Goal: Find specific page/section: Find specific page/section

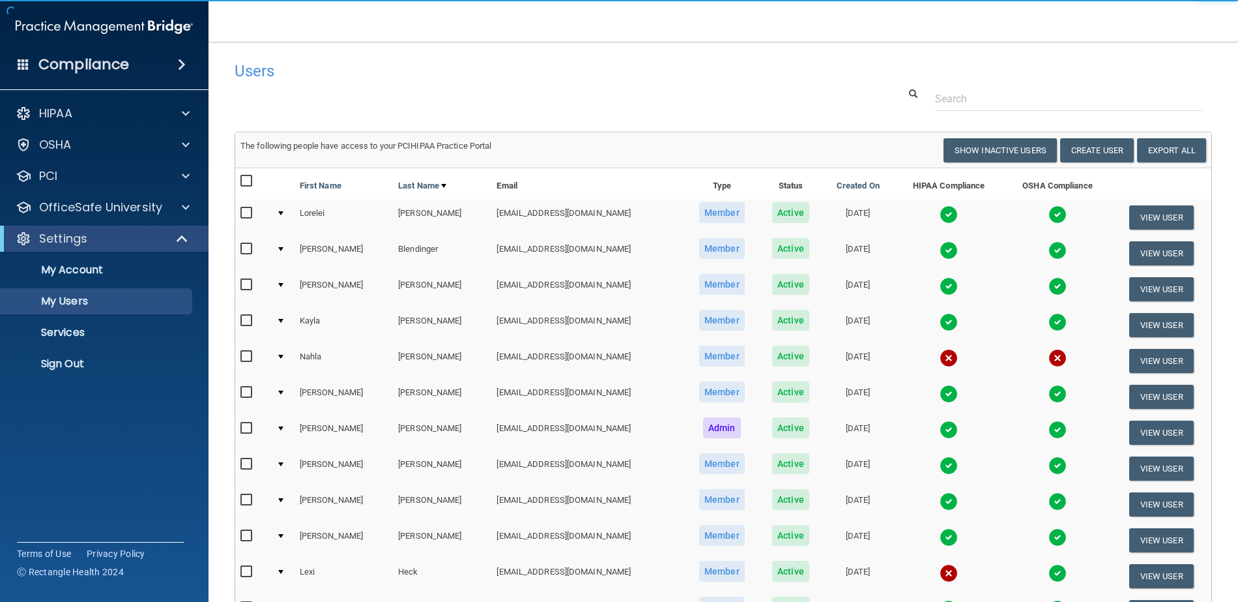
select select "20"
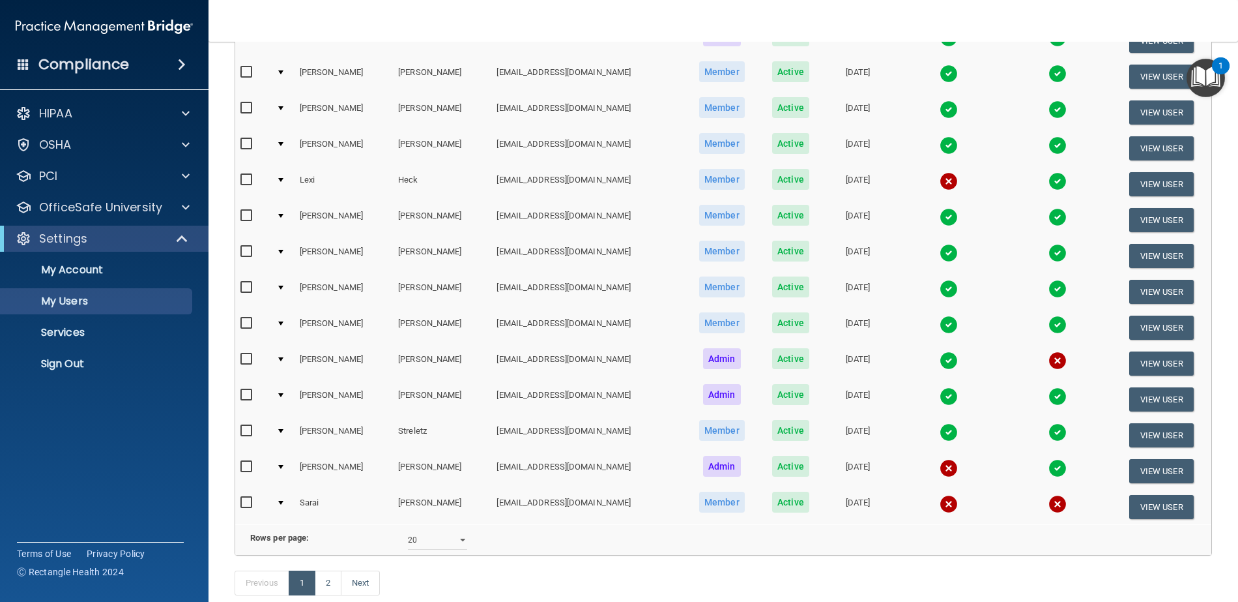
scroll to position [474, 0]
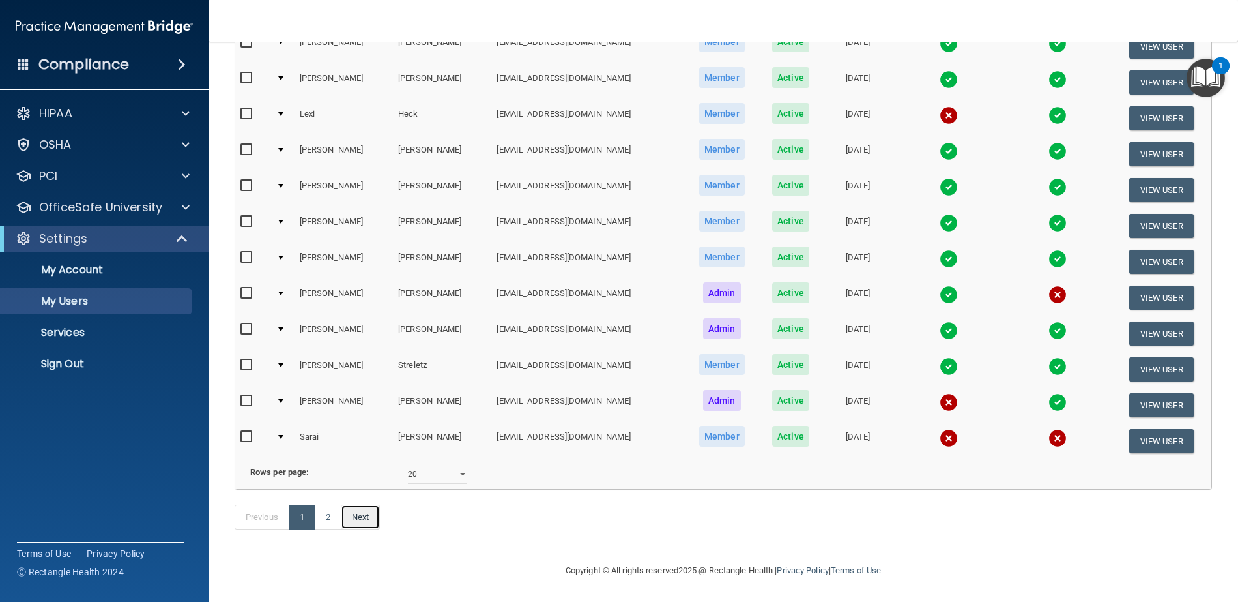
click at [362, 515] on link "Next" at bounding box center [360, 516] width 39 height 25
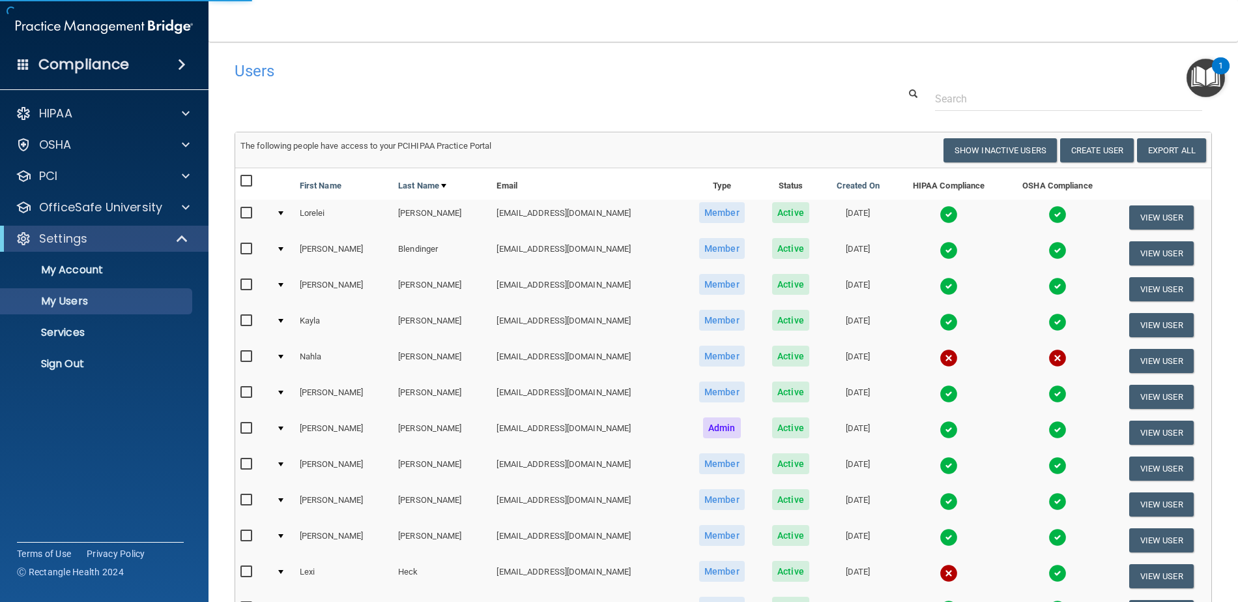
select select "20"
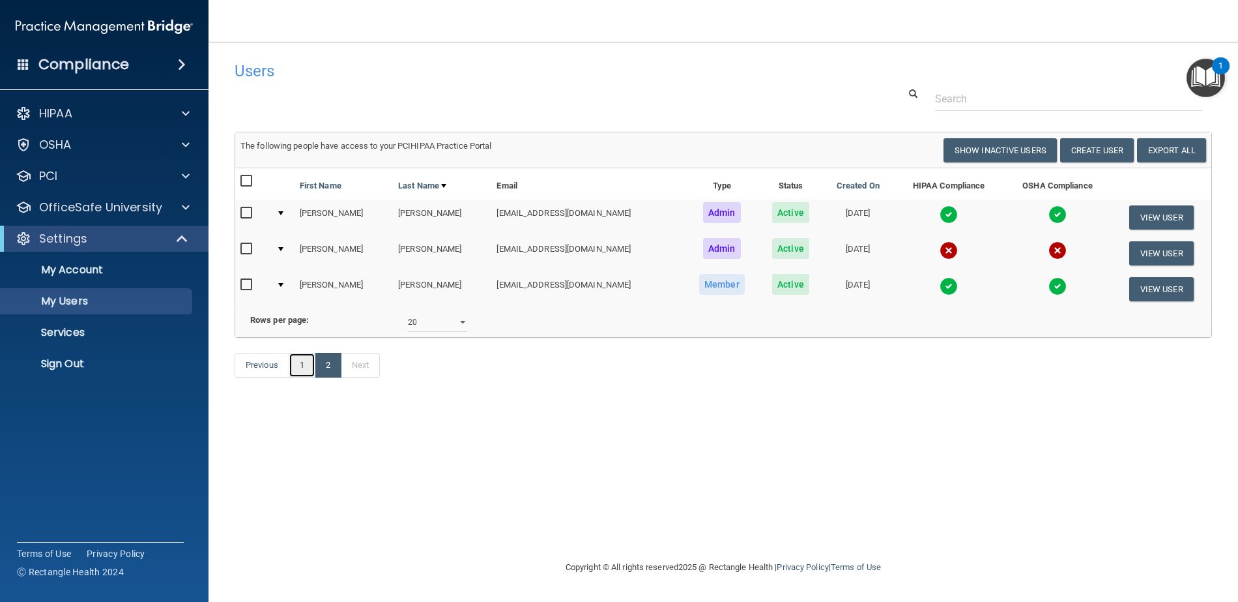
click at [299, 377] on link "1" at bounding box center [302, 365] width 27 height 25
select select "20"
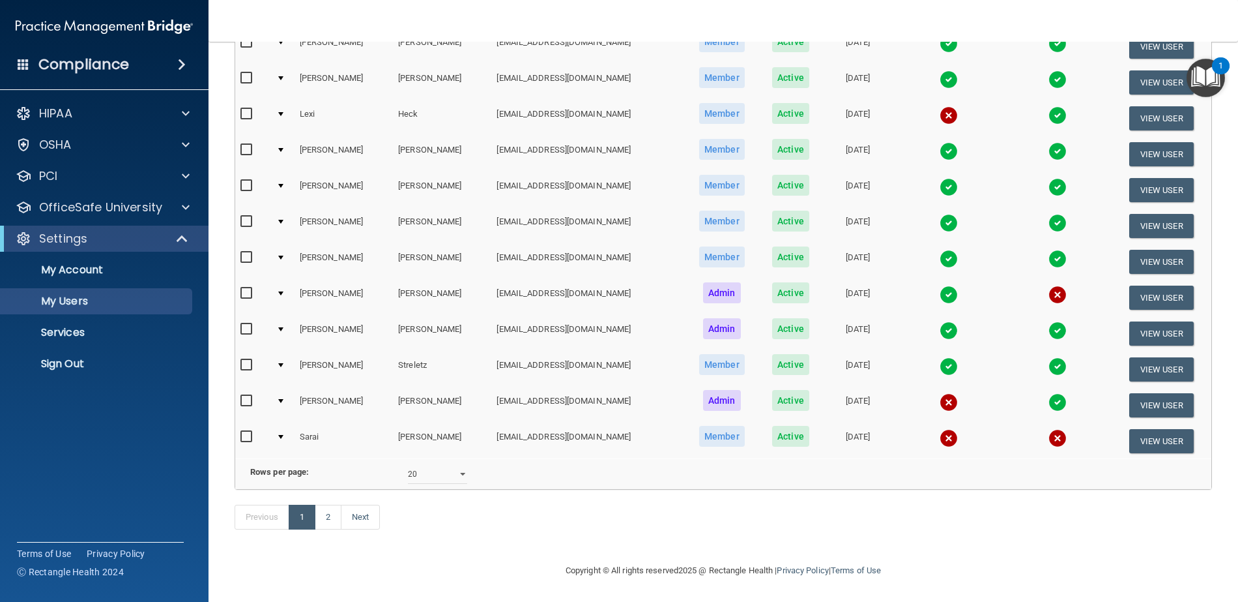
scroll to position [474, 0]
click at [358, 510] on link "Next" at bounding box center [360, 516] width 39 height 25
select select "20"
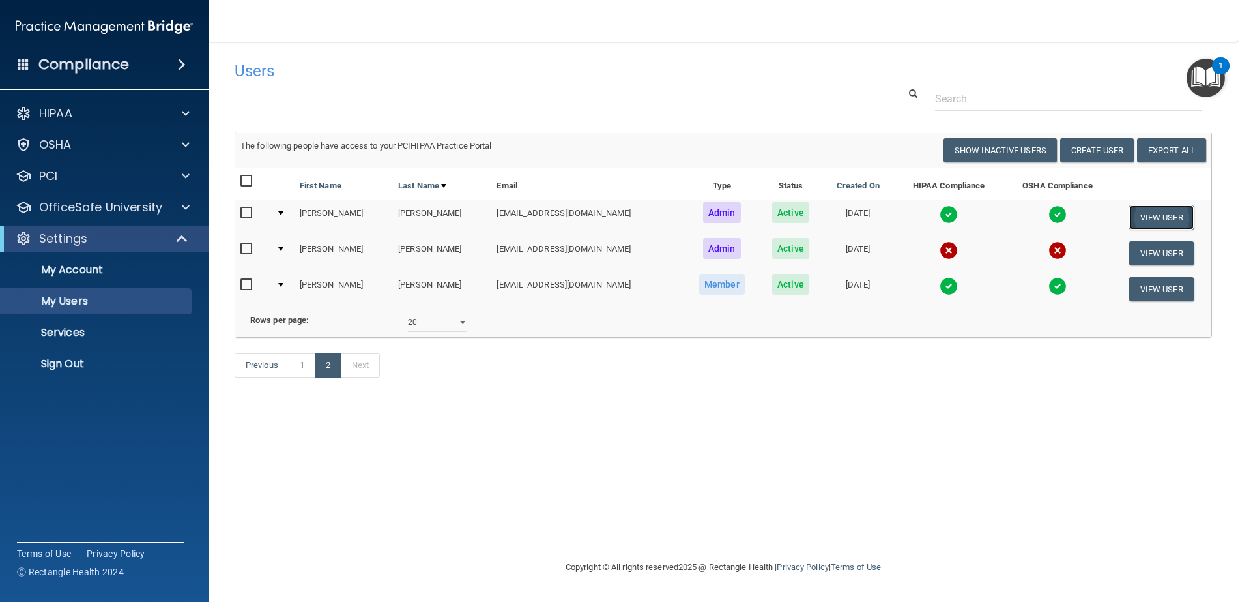
click at [1146, 216] on button "View User" at bounding box center [1161, 217] width 65 height 24
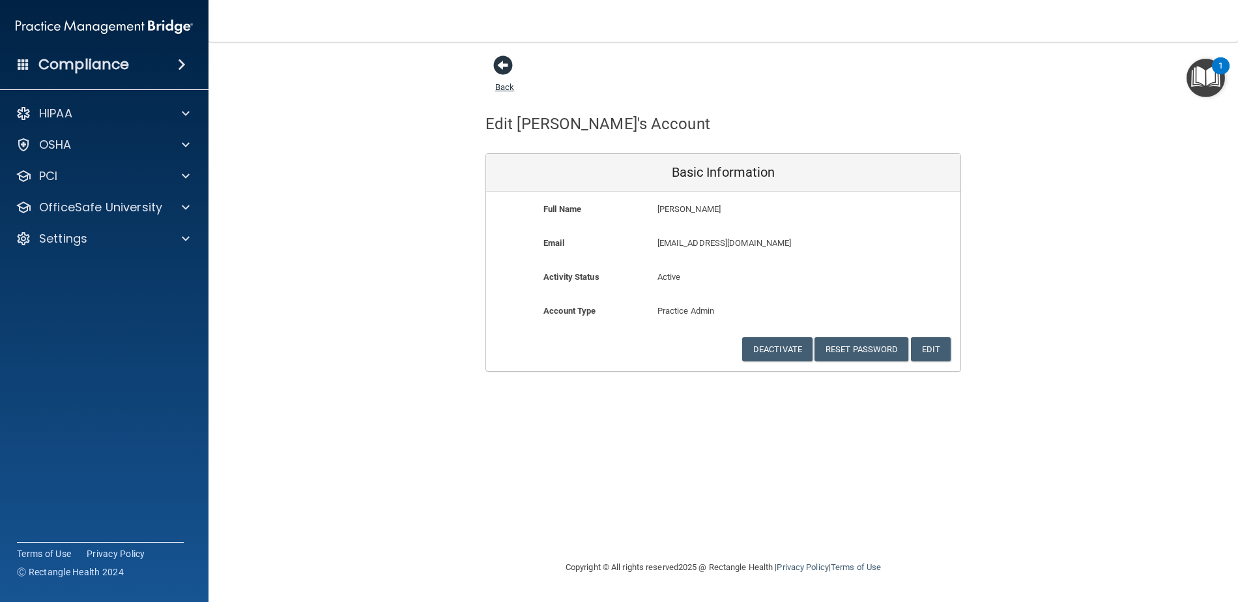
click at [502, 62] on span at bounding box center [503, 65] width 20 height 20
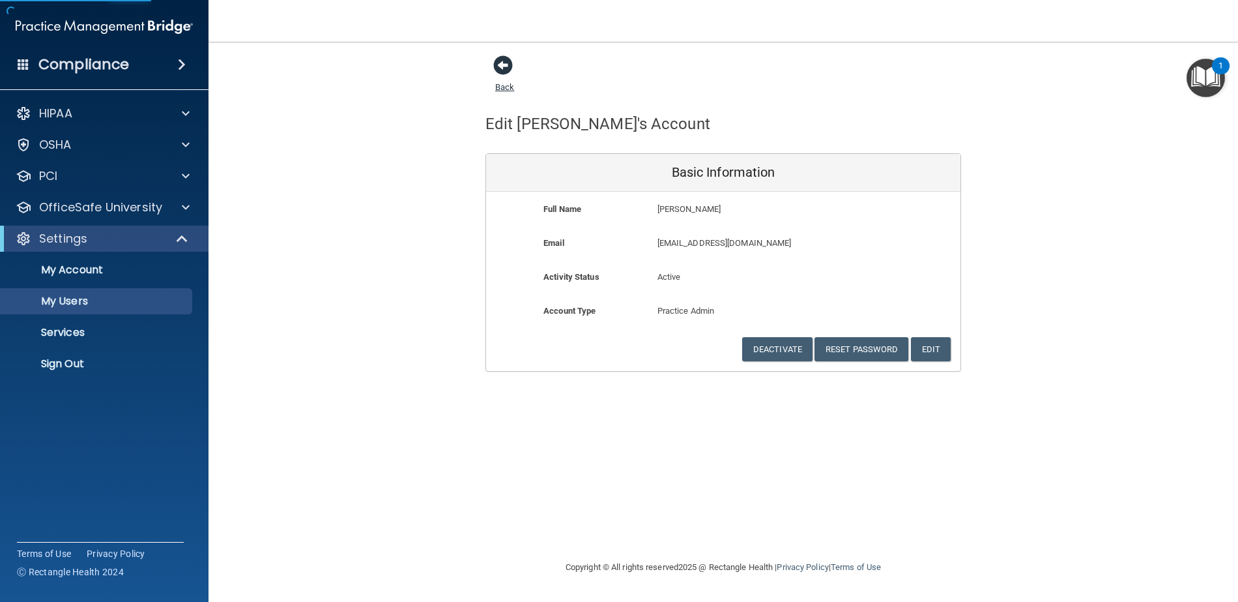
select select "20"
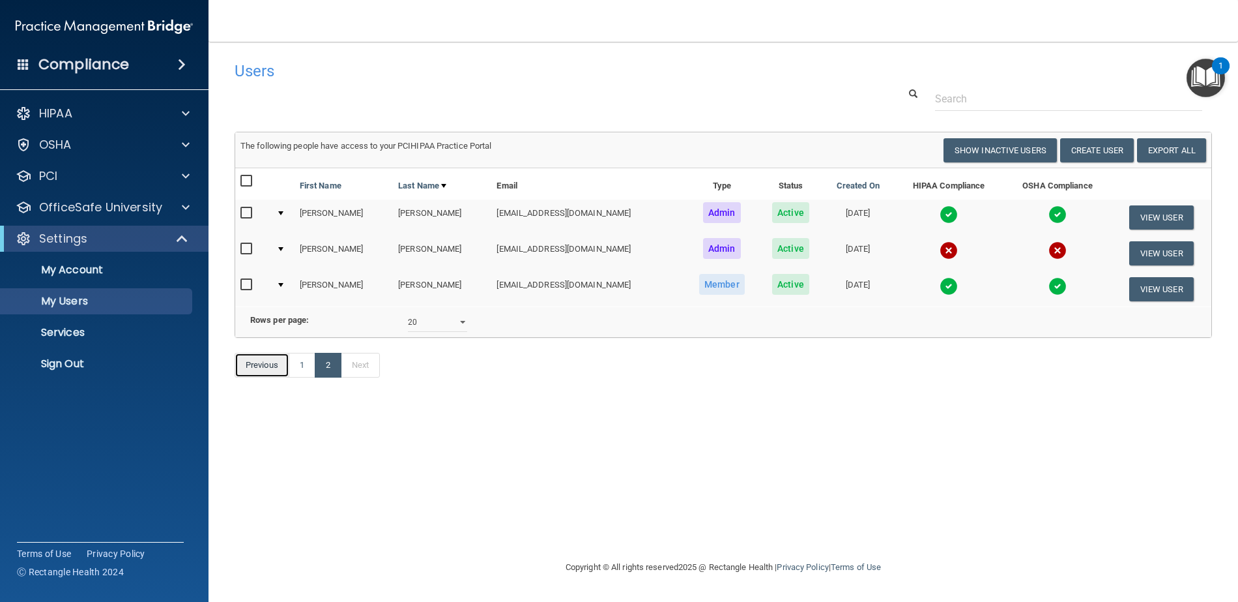
click at [270, 377] on link "Previous" at bounding box center [262, 365] width 55 height 25
select select "20"
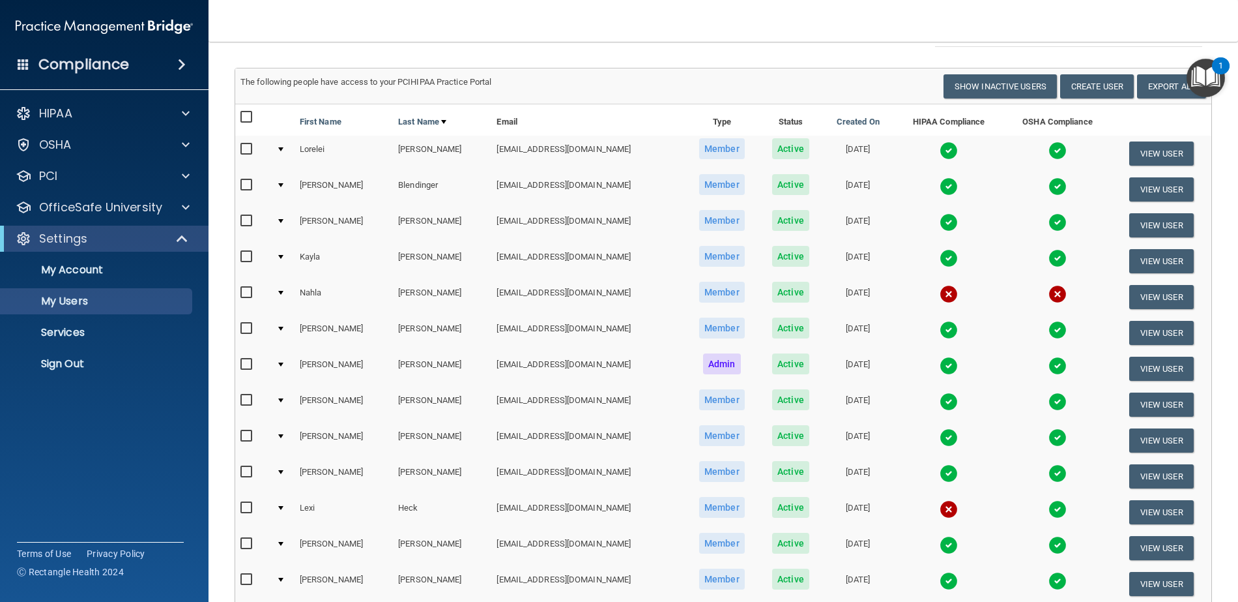
scroll to position [261, 0]
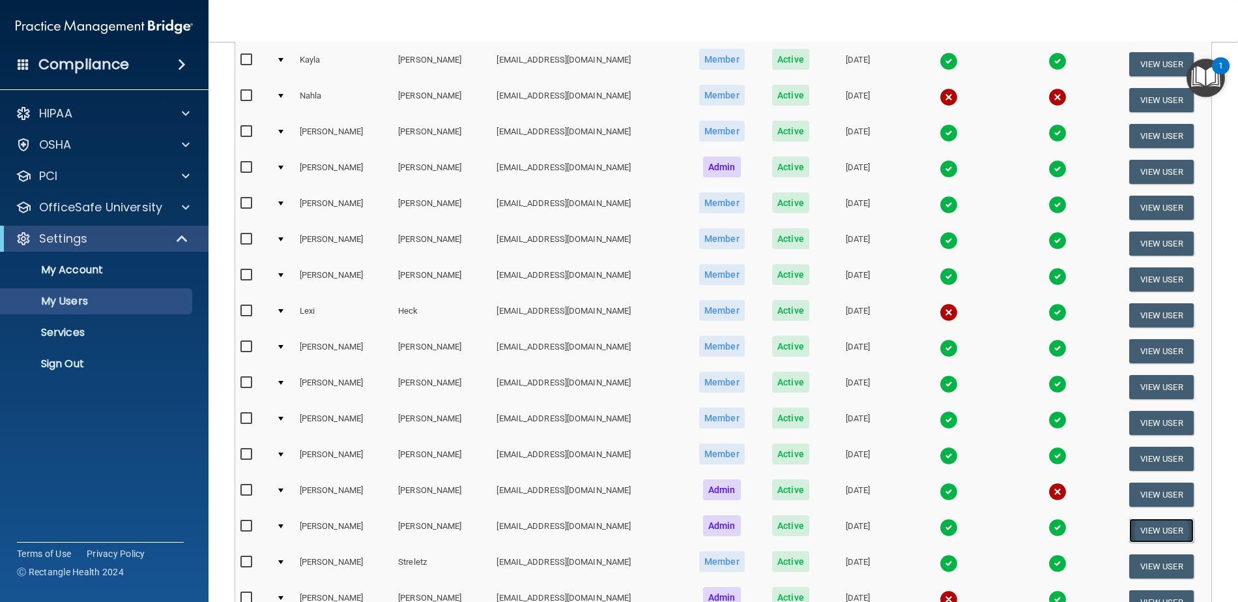
click at [1155, 526] on button "View User" at bounding box center [1161, 530] width 65 height 24
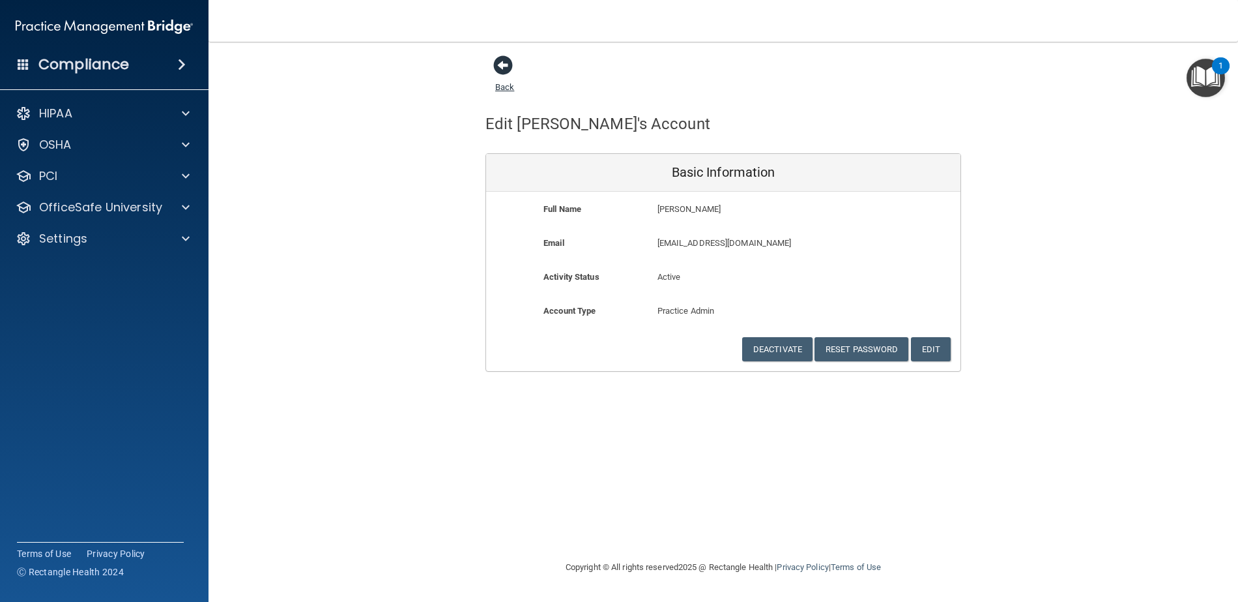
click at [502, 61] on span at bounding box center [503, 65] width 20 height 20
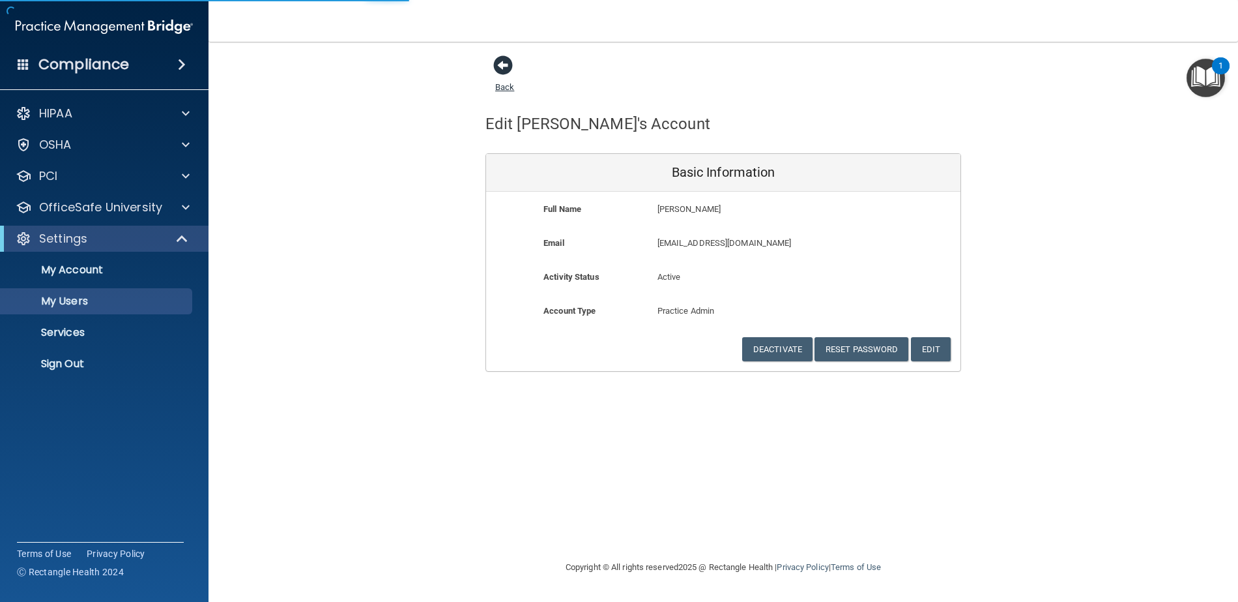
select select "20"
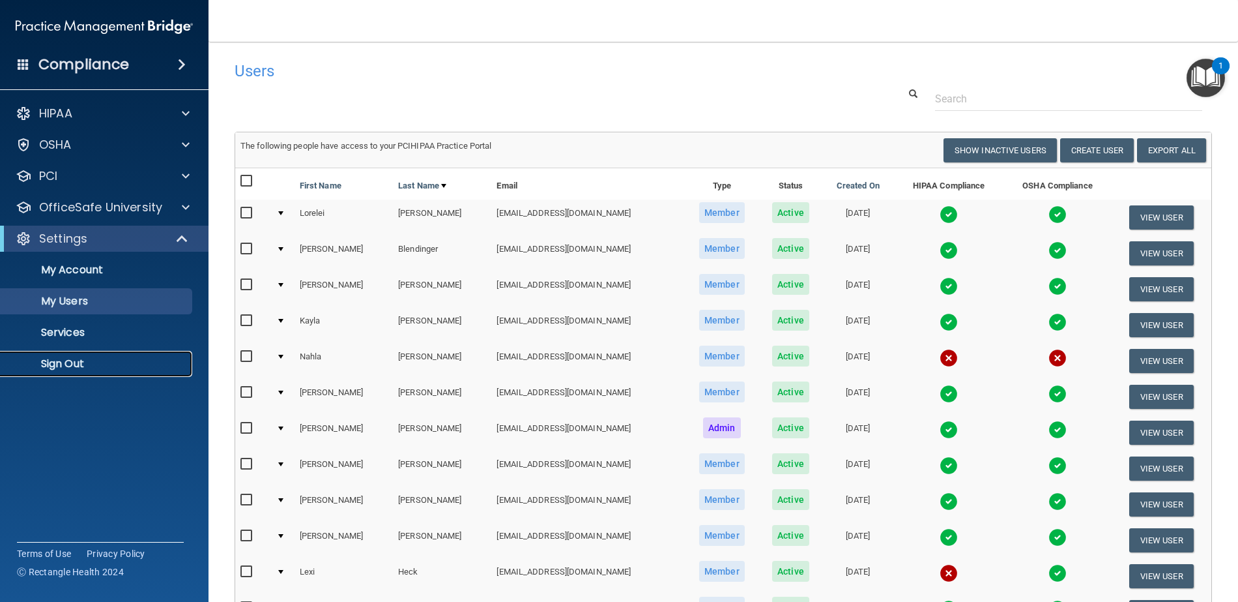
click at [81, 363] on p "Sign Out" at bounding box center [97, 363] width 178 height 13
